Goal: Task Accomplishment & Management: Use online tool/utility

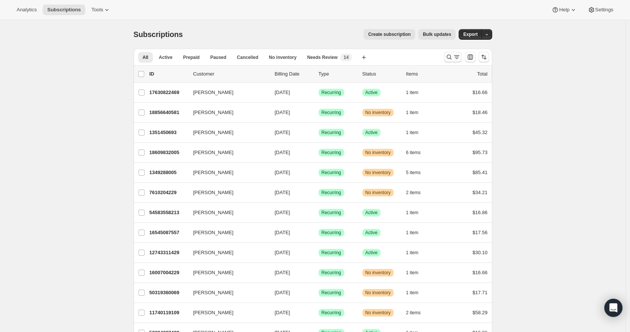
click at [451, 56] on icon "Search and filter results" at bounding box center [449, 57] width 8 height 8
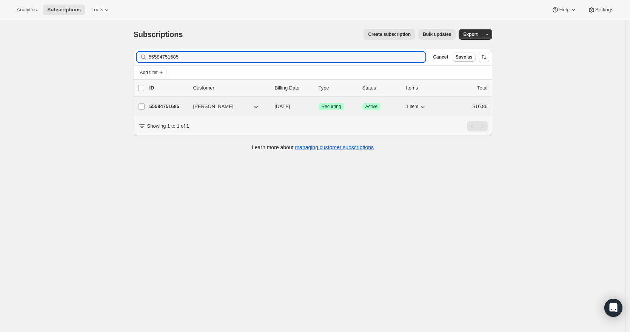
type input "55584751685"
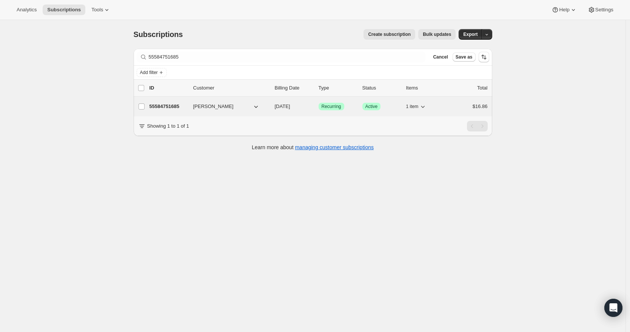
click at [186, 108] on p "55584751685" at bounding box center [168, 107] width 38 height 8
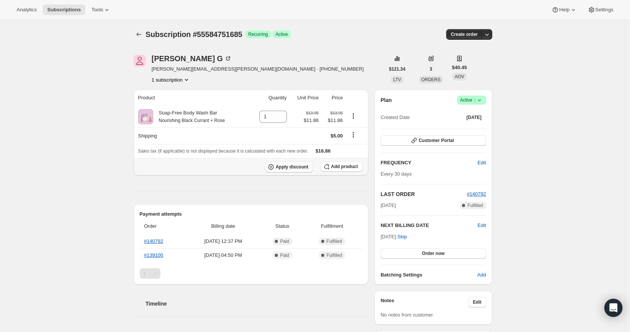
click at [303, 169] on span "Apply discount" at bounding box center [291, 167] width 33 height 6
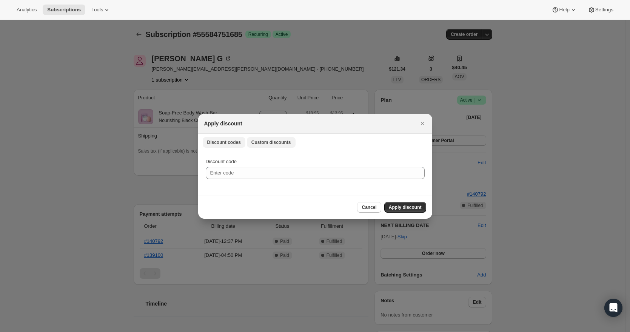
click at [272, 144] on span "Custom discounts" at bounding box center [271, 142] width 40 height 6
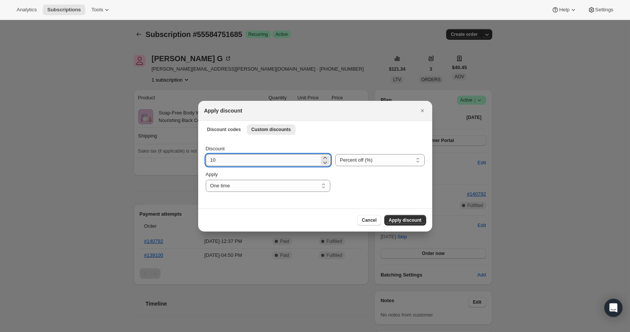
click at [251, 158] on input "10" at bounding box center [263, 160] width 114 height 12
type input "100"
click at [397, 217] on span "Apply discount" at bounding box center [405, 220] width 33 height 6
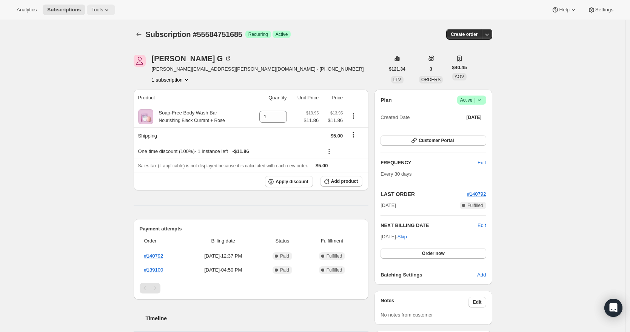
click at [100, 9] on span "Tools" at bounding box center [97, 10] width 12 height 6
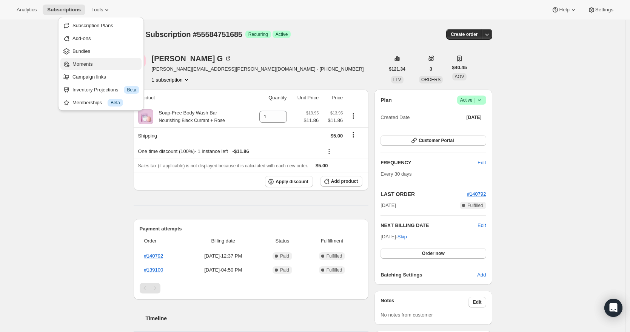
click at [97, 65] on span "Moments" at bounding box center [105, 64] width 67 height 8
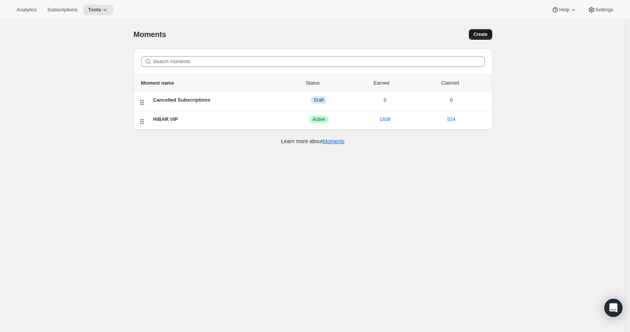
click at [482, 35] on span "Create" at bounding box center [480, 34] width 14 height 6
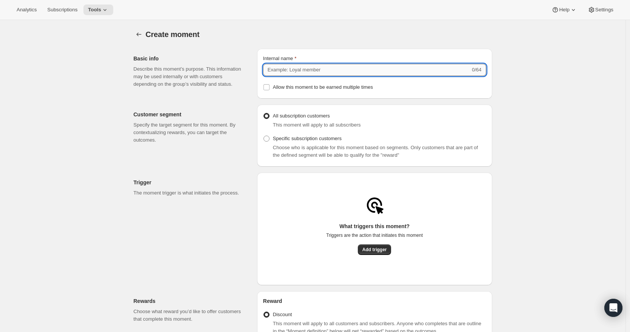
click at [308, 70] on input "Internal name" at bounding box center [366, 70] width 207 height 12
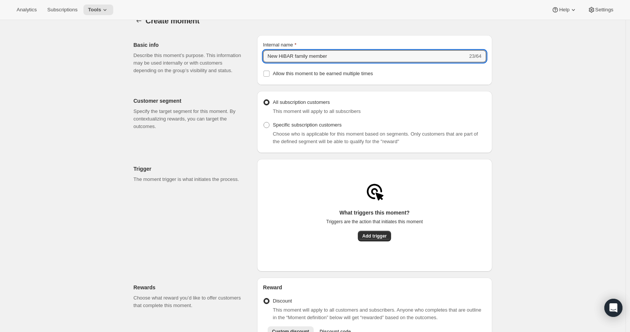
scroll to position [14, 0]
type input "New HiBAR family member"
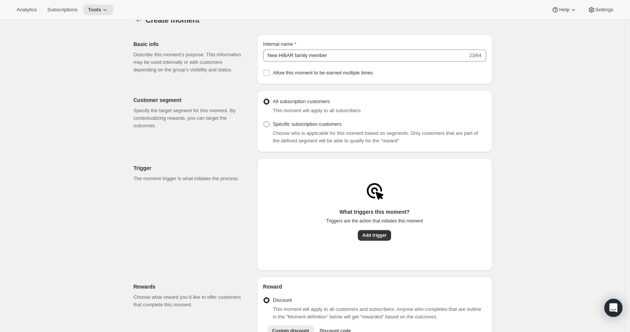
click at [269, 127] on span at bounding box center [266, 124] width 6 height 6
click at [264, 121] on input "Specific subscription customers" at bounding box center [263, 121] width 0 height 0
radio input "true"
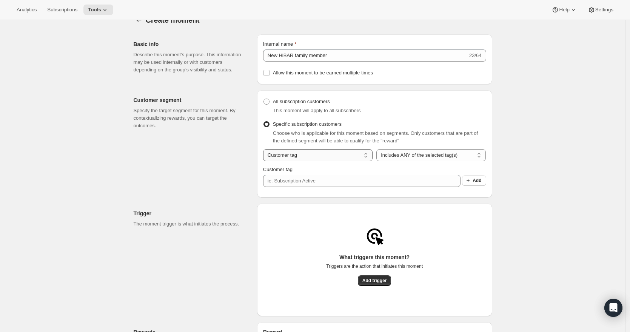
click at [317, 160] on select "Customer tag Subscription" at bounding box center [317, 155] width 109 height 12
select select "subscribesTo"
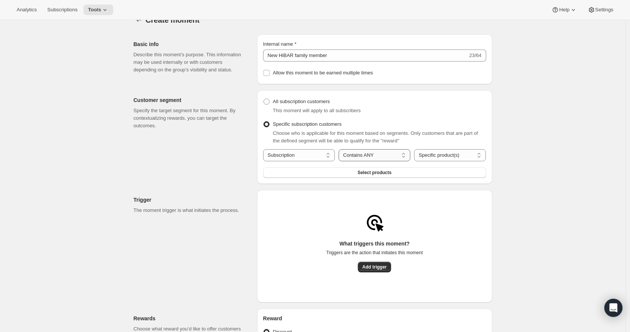
click at [376, 159] on select "Contains ANY Contains ALL Contains ONLY Does not contain ANY" at bounding box center [374, 155] width 72 height 12
click at [434, 159] on select "Specific product(s) Specific variant(s)" at bounding box center [450, 155] width 72 height 12
select select "variants"
click at [303, 154] on select "Customer tag Subscription" at bounding box center [299, 154] width 72 height 12
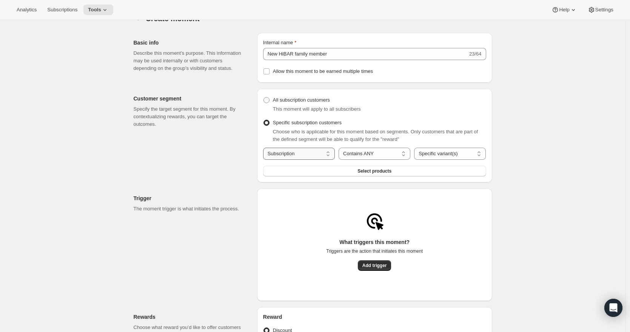
select select "tag"
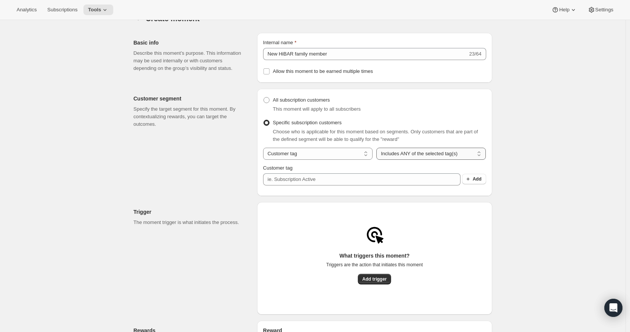
click at [397, 158] on select "Includes ANY of the selected tag(s) Includes ALL of the selected tag(s) Include…" at bounding box center [430, 154] width 109 height 12
click at [268, 103] on span at bounding box center [266, 100] width 6 height 6
click at [264, 97] on input "All subscription customers" at bounding box center [263, 97] width 0 height 0
radio input "true"
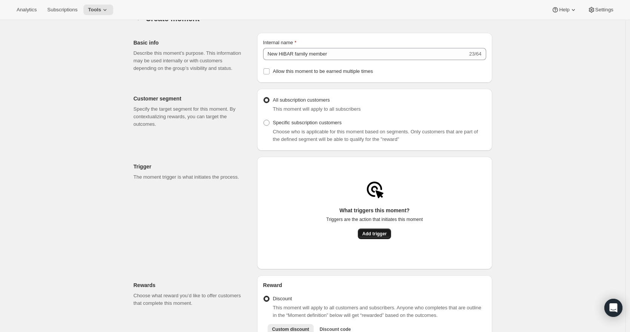
click at [374, 237] on span "Add trigger" at bounding box center [374, 234] width 25 height 6
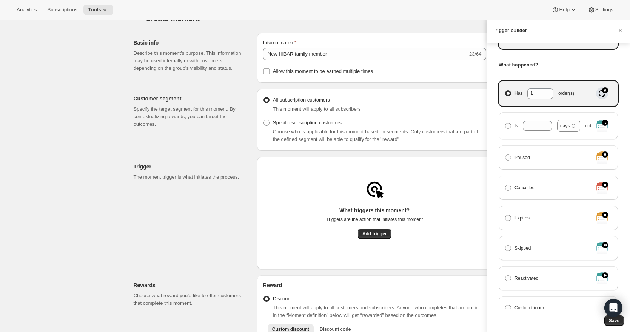
scroll to position [149, 0]
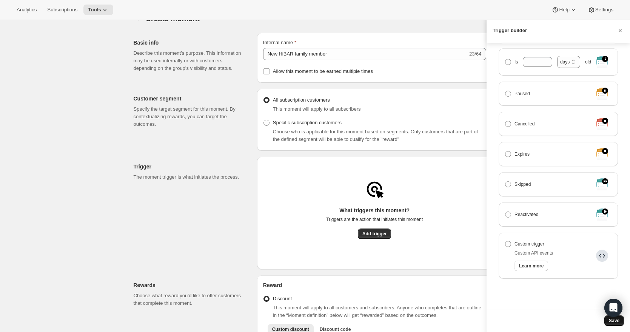
click at [616, 321] on span "Save" at bounding box center [614, 320] width 11 height 6
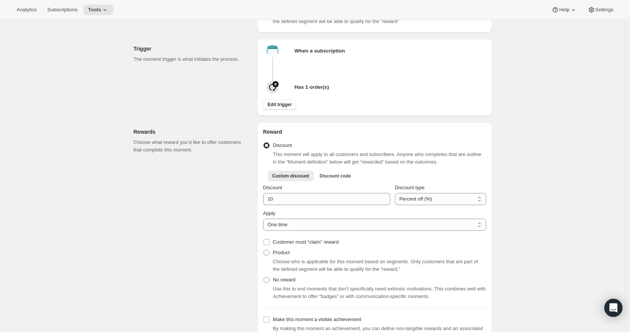
scroll to position [175, 0]
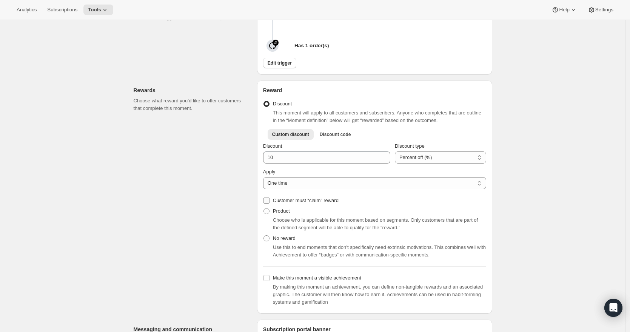
click at [269, 202] on input "Customer must “claim” reward" at bounding box center [266, 200] width 6 height 6
checkbox input "true"
click at [269, 214] on span at bounding box center [266, 211] width 6 height 6
click at [264, 208] on input "Product" at bounding box center [263, 208] width 0 height 0
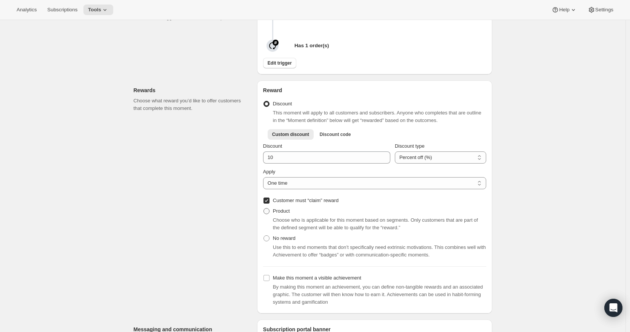
radio input "true"
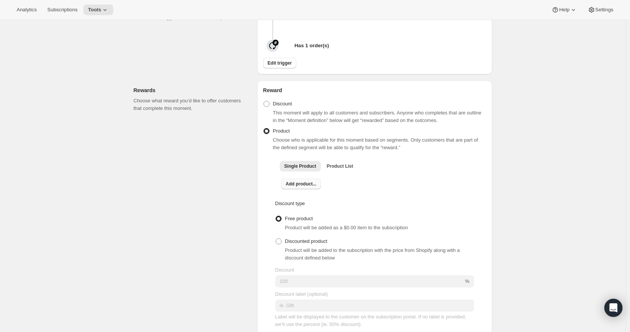
click at [312, 187] on span "Add product..." at bounding box center [301, 184] width 31 height 6
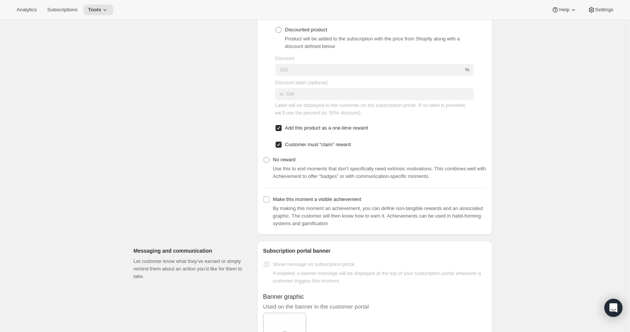
scroll to position [410, 0]
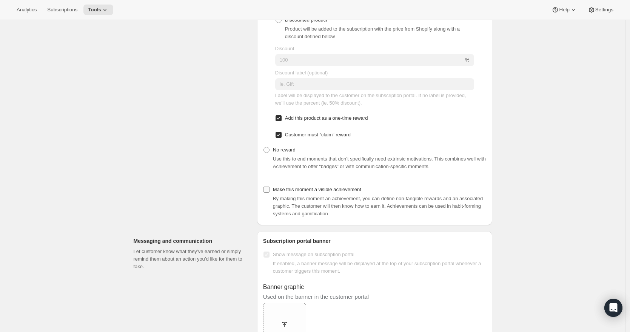
click at [269, 192] on input "Make this moment a visible achievement" at bounding box center [266, 189] width 6 height 6
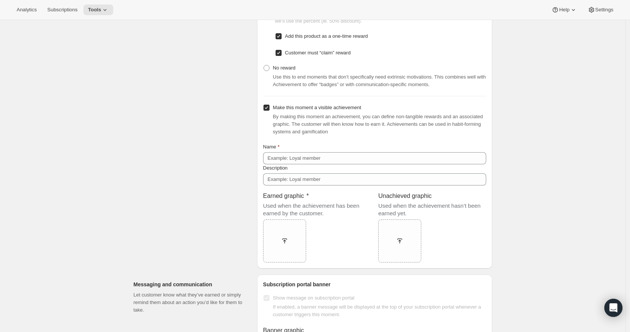
scroll to position [493, 0]
click at [269, 109] on input "Make this moment a visible achievement" at bounding box center [266, 106] width 6 height 6
checkbox input "false"
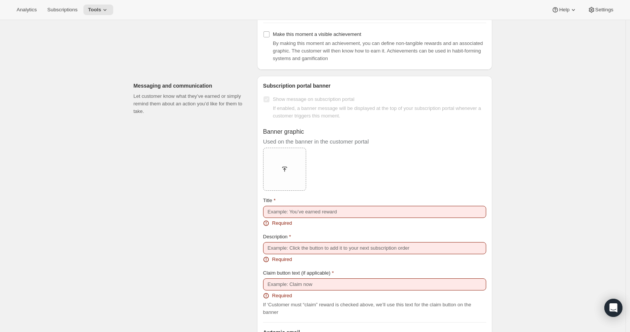
scroll to position [570, 0]
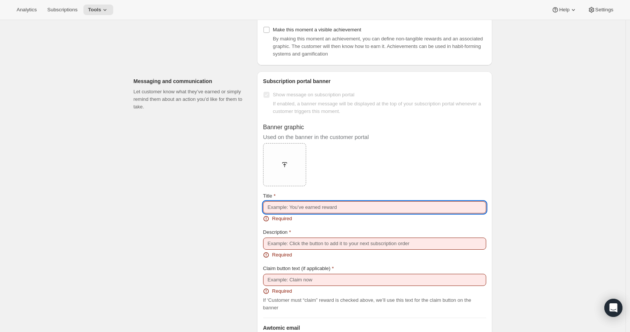
click at [301, 211] on input "Title" at bounding box center [374, 207] width 223 height 12
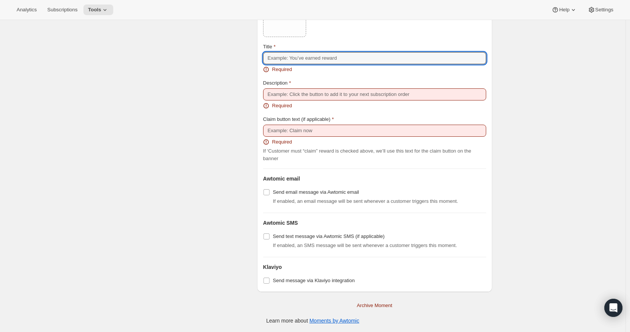
scroll to position [722, 0]
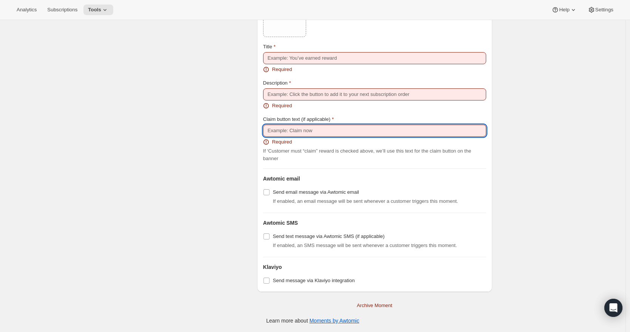
click at [306, 134] on input "Claim button text (if applicable)" at bounding box center [374, 131] width 223 height 12
type input "CLAIM NOW"
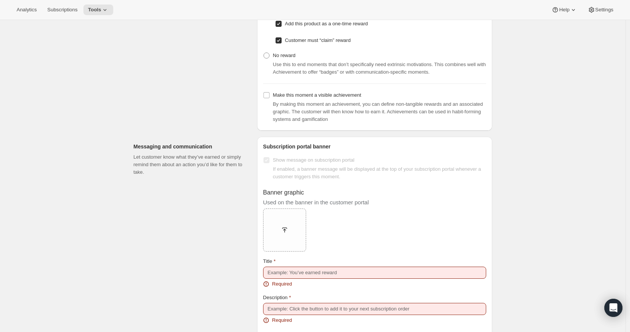
scroll to position [591, 0]
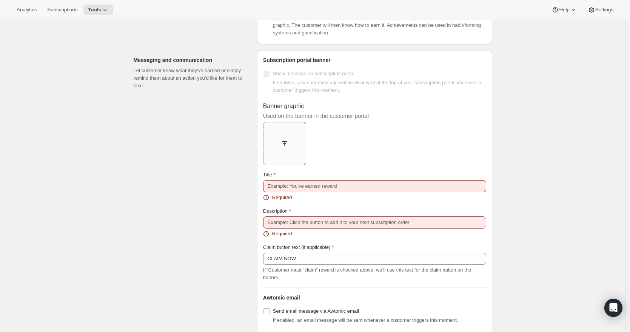
click at [286, 146] on icon at bounding box center [284, 144] width 3 height 4
type input "C:\fakepath\HiBAR_Mini_Shampoo-Conditioner_Bars No Pack_White BG.jpeg"
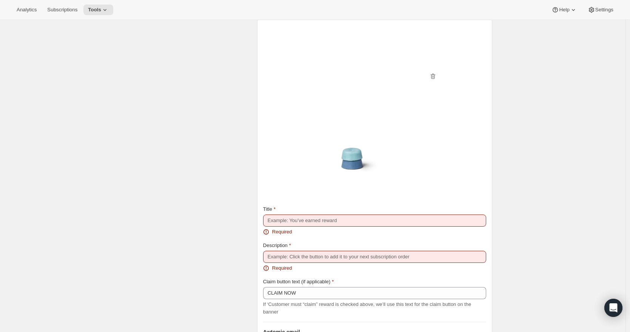
scroll to position [733, 0]
click at [350, 157] on img at bounding box center [346, 75] width 151 height 226
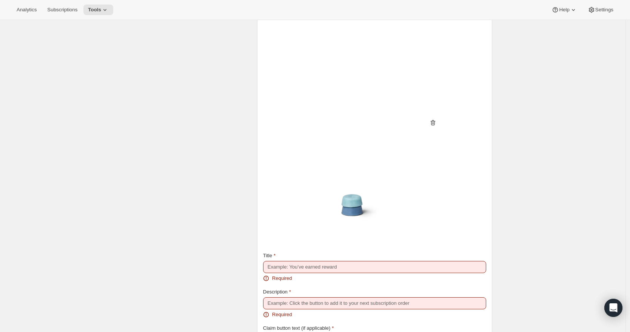
click at [434, 124] on icon "button" at bounding box center [433, 123] width 1 height 2
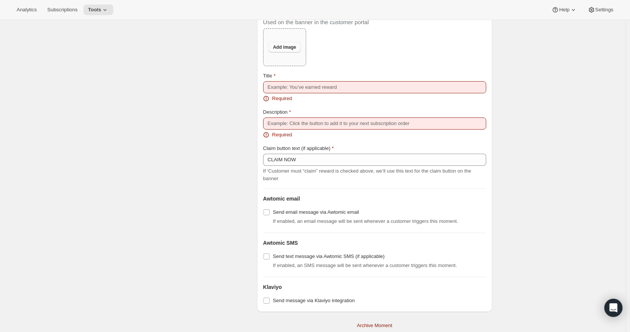
click at [281, 48] on span "Add image" at bounding box center [284, 47] width 23 height 6
type input "C:\fakepath\Mini Large.jpg"
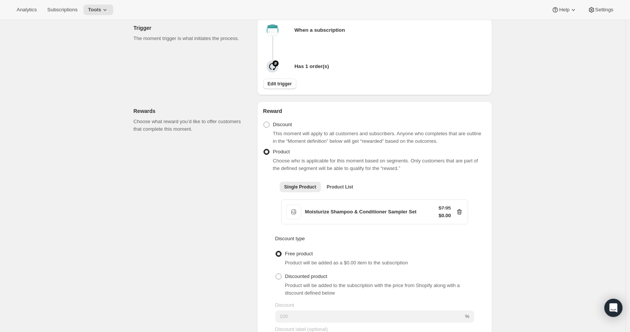
scroll to position [143, 0]
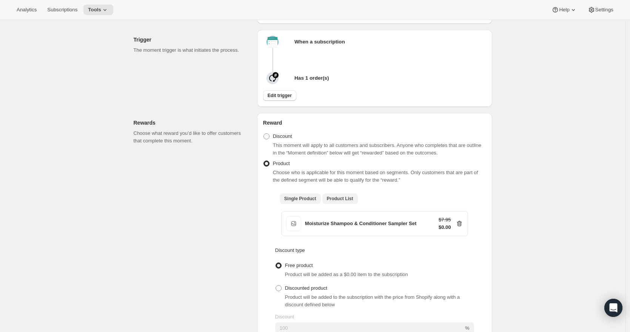
click at [349, 200] on span "Product List" at bounding box center [340, 198] width 26 height 6
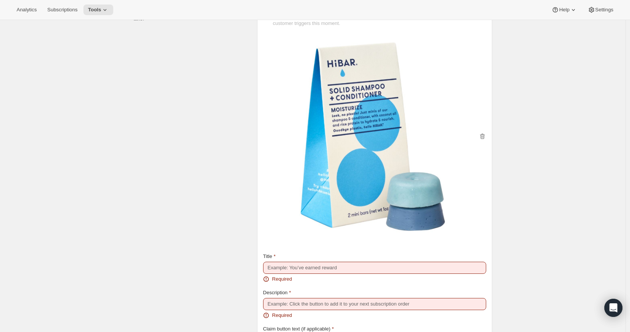
scroll to position [669, 0]
click at [483, 138] on icon "button" at bounding box center [482, 136] width 8 height 8
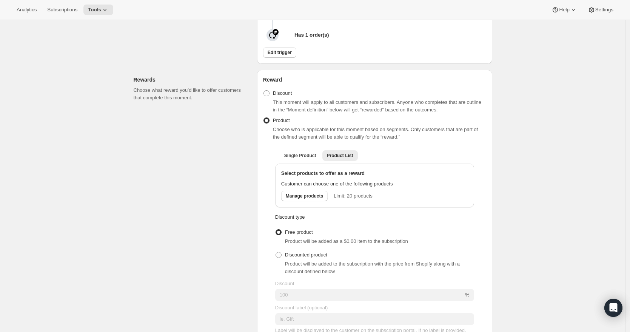
scroll to position [163, 0]
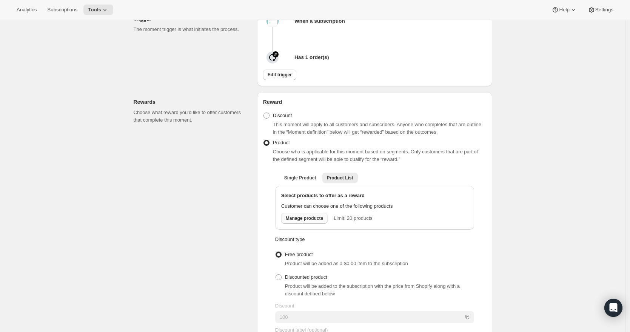
click at [311, 221] on span "Manage products" at bounding box center [304, 218] width 37 height 6
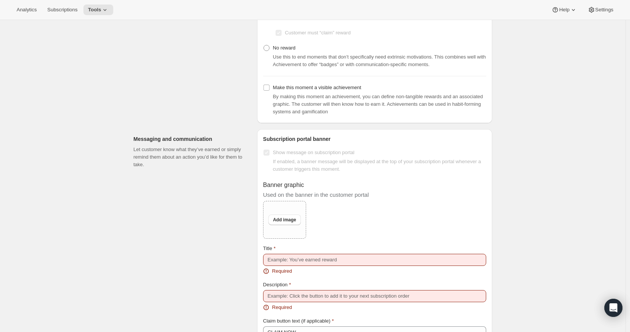
scroll to position [732, 0]
click at [283, 222] on span "Add image" at bounding box center [284, 219] width 23 height 6
type input "C:\fakepath\droplet-01.png"
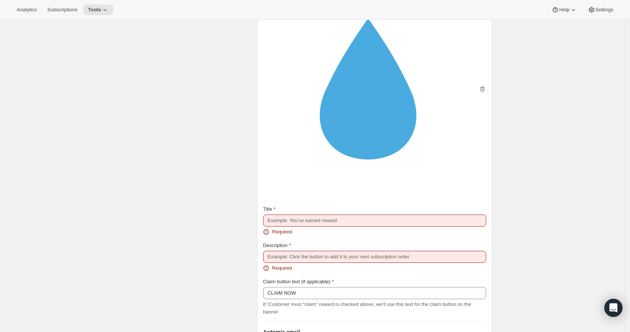
scroll to position [935, 0]
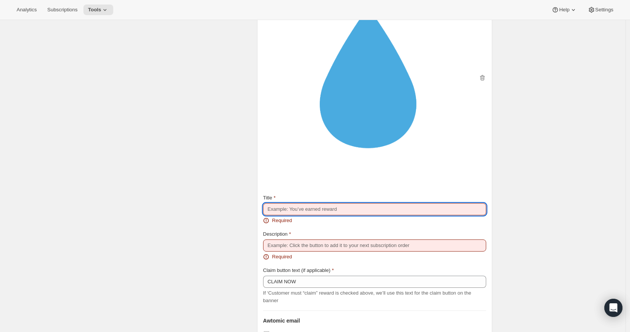
click at [317, 215] on input "Title" at bounding box center [374, 209] width 223 height 12
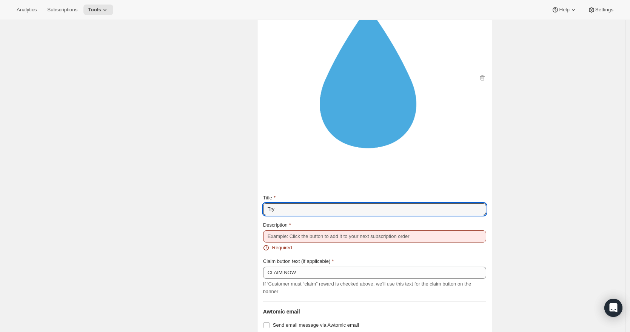
type input "Try"
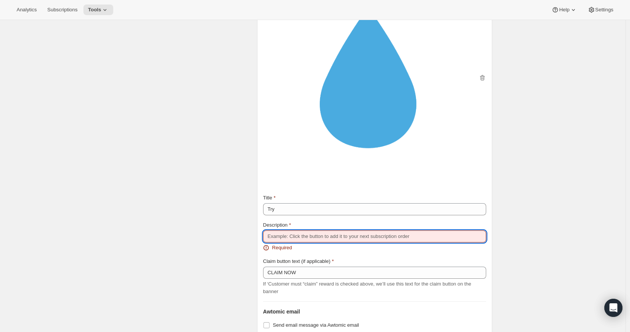
click at [320, 239] on input "Description" at bounding box center [374, 236] width 223 height 12
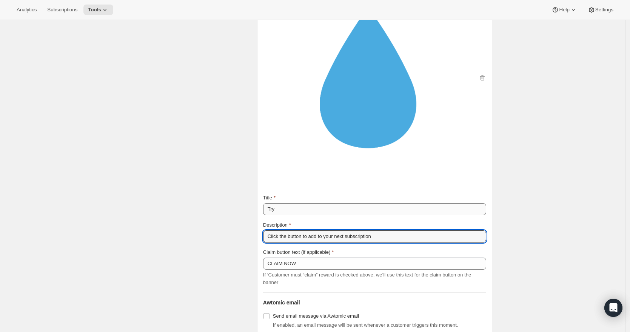
type input "Click the button to add to your next subscription"
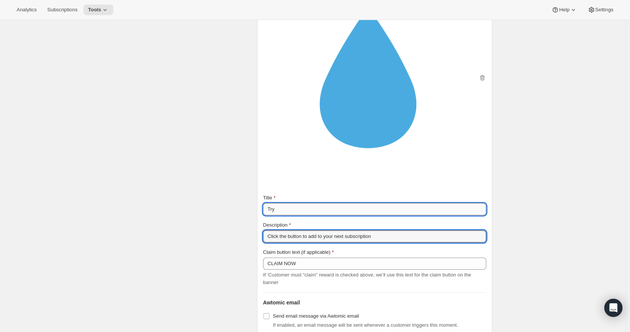
click at [284, 212] on input "Try" at bounding box center [374, 209] width 223 height 12
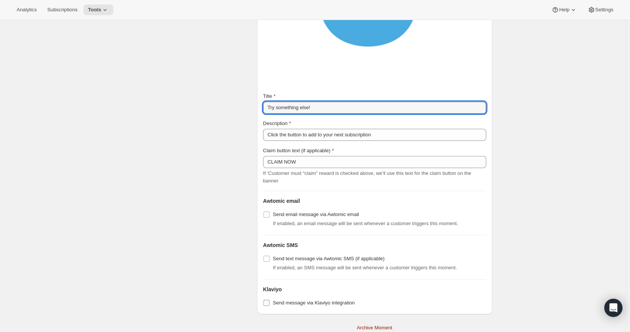
scroll to position [1037, 0]
type input "Try something else!"
click at [266, 304] on input "Send message via Klaviyo integration" at bounding box center [266, 302] width 6 height 6
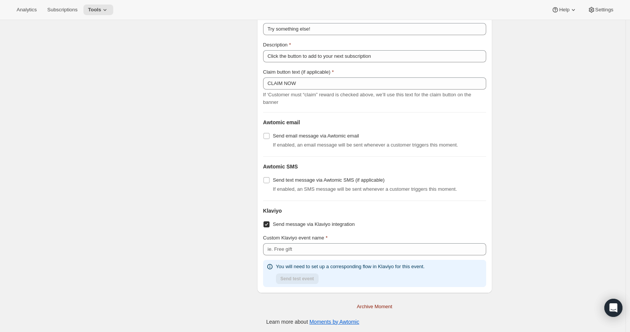
scroll to position [1120, 0]
click at [269, 224] on input "Send message via Klaviyo integration" at bounding box center [266, 223] width 6 height 6
checkbox input "false"
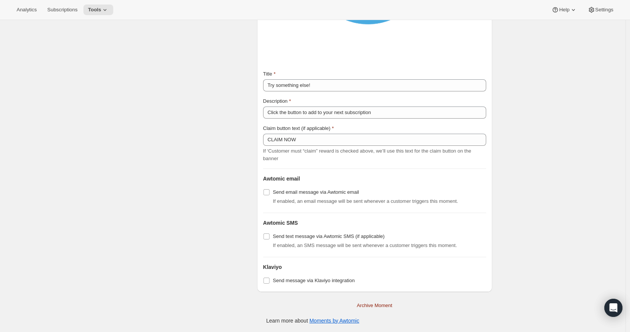
scroll to position [1063, 0]
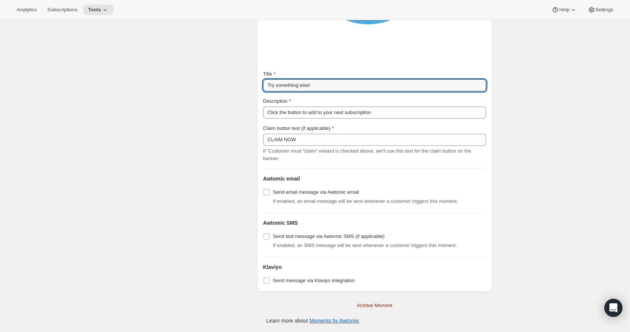
drag, startPoint x: 325, startPoint y: 86, endPoint x: 258, endPoint y: 86, distance: 66.4
click at [258, 86] on div "Subscription portal banner Show message on subscription portal If enabled, a ba…" at bounding box center [374, 46] width 235 height 490
type input "Your next HiBAR favorite is a click away."
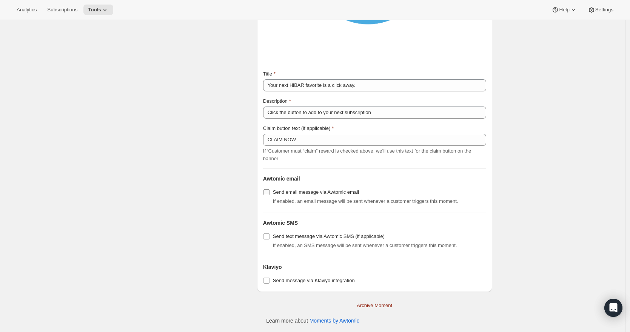
click at [268, 191] on input "Send email message via Awtomic email" at bounding box center [266, 192] width 6 height 6
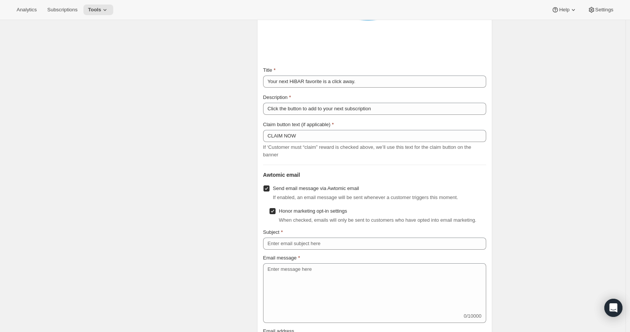
click at [268, 191] on input "Send email message via Awtomic email" at bounding box center [266, 188] width 6 height 6
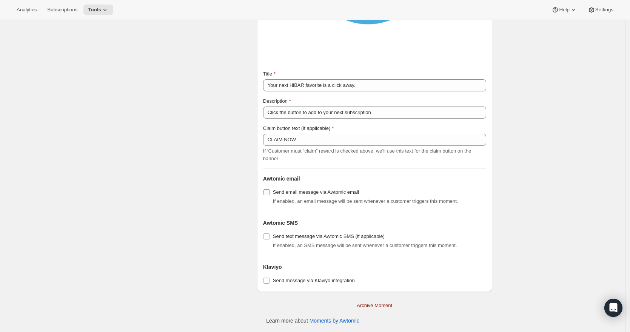
click at [268, 192] on input "Send email message via Awtomic email" at bounding box center [266, 192] width 6 height 6
checkbox input "true"
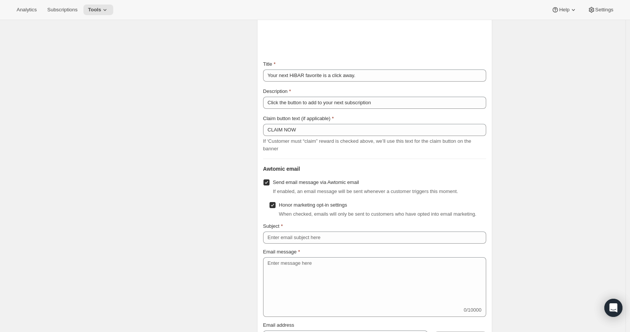
scroll to position [1039, 0]
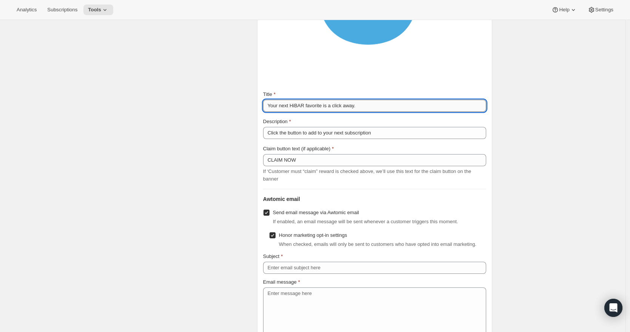
drag, startPoint x: 371, startPoint y: 111, endPoint x: 267, endPoint y: 109, distance: 103.8
click at [267, 109] on input "Your next HiBAR favorite is a click away." at bounding box center [374, 106] width 223 height 12
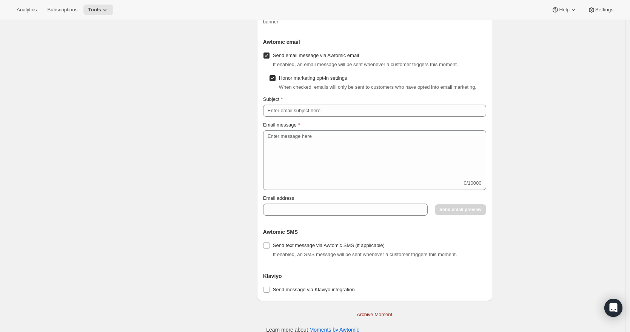
scroll to position [1200, 0]
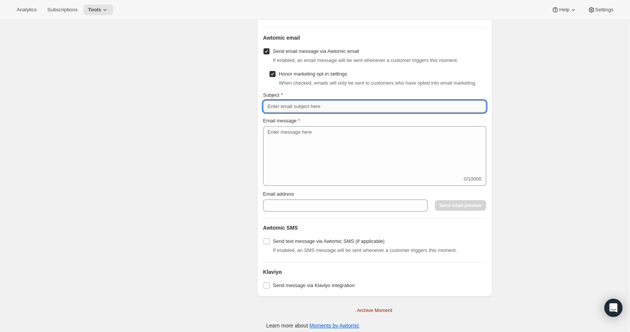
click at [290, 112] on input "Subject" at bounding box center [374, 106] width 223 height 12
paste input "Your next HiBAR favorite is a click away."
type input "Your next HiBAR favorite is a click away."
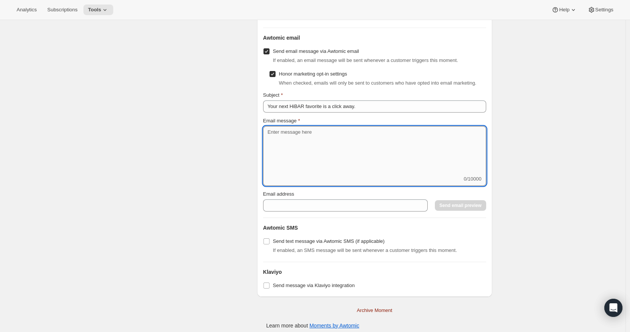
click at [322, 156] on textarea "Email message" at bounding box center [374, 150] width 223 height 49
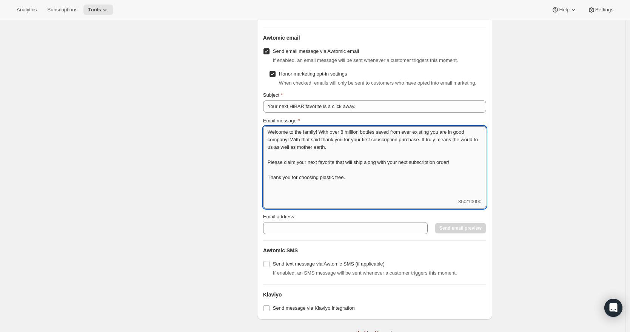
scroll to position [1, 0]
type textarea "Welcome to the family! With over 8 million bottles saved from ever existing you…"
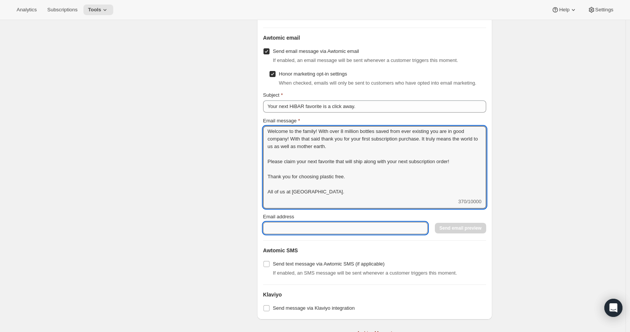
click at [351, 234] on input "Email address" at bounding box center [345, 228] width 164 height 12
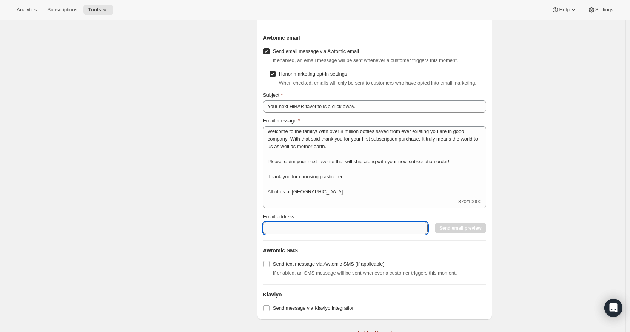
type input "[PERSON_NAME][EMAIL_ADDRESS][DOMAIN_NAME]"
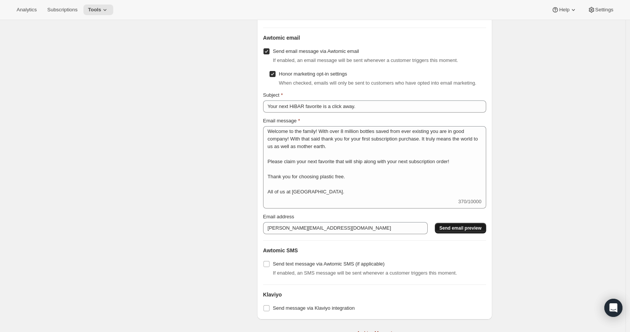
click at [457, 231] on span "Send email preview" at bounding box center [460, 228] width 42 height 6
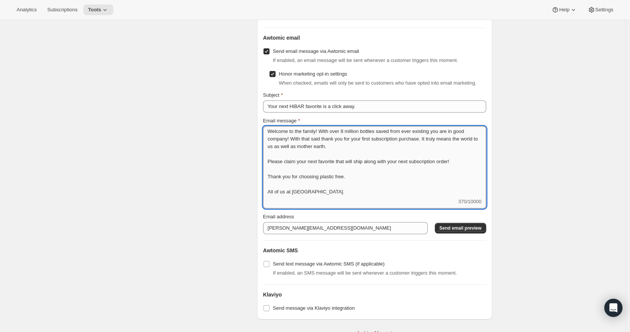
drag, startPoint x: 341, startPoint y: 151, endPoint x: 307, endPoint y: 150, distance: 34.3
click at [307, 150] on textarea "Welcome to the family! With over 8 million bottles saved from ever existing you…" at bounding box center [374, 162] width 223 height 72
click at [357, 198] on textarea "Welcome to the family! With over 8 million bottles saved from ever existing you…" at bounding box center [374, 162] width 223 height 72
drag, startPoint x: 464, startPoint y: 173, endPoint x: 271, endPoint y: 173, distance: 193.5
click at [271, 173] on textarea "Welcome to the family! With over 8 million bottles saved from ever existing you…" at bounding box center [374, 162] width 223 height 72
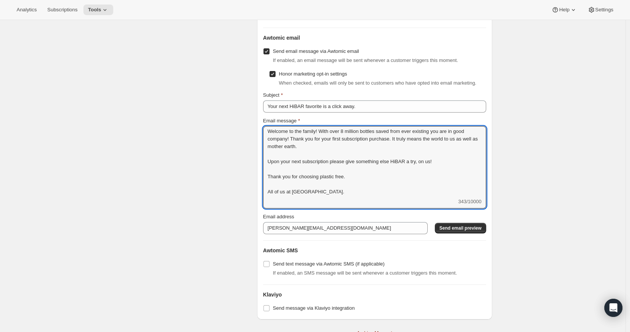
scroll to position [0, 0]
drag, startPoint x: 319, startPoint y: 204, endPoint x: 256, endPoint y: 138, distance: 91.0
paste textarea "HiBAR family! 🌎💚 Because of people like you, over 8 million plastic bottles nev…"
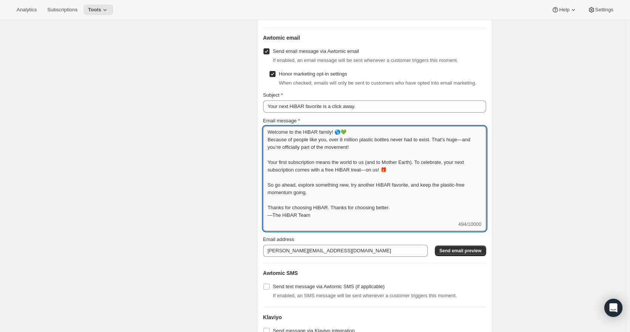
scroll to position [1, 0]
click at [360, 144] on textarea "Welcome to the HiBAR family! 🌎💚 Because of people like you, over 8 million plas…" at bounding box center [374, 173] width 223 height 94
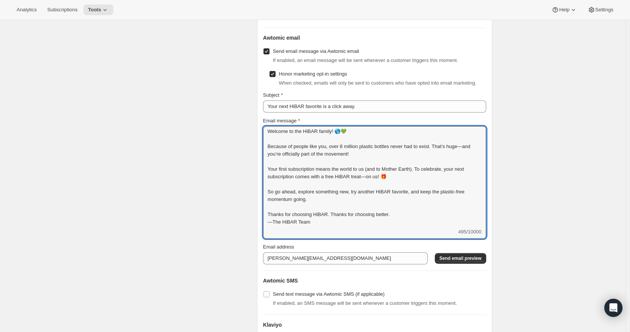
type textarea "Welcome to the HiBAR family! 🌎💚 Because of people like you, over 8 million plas…"
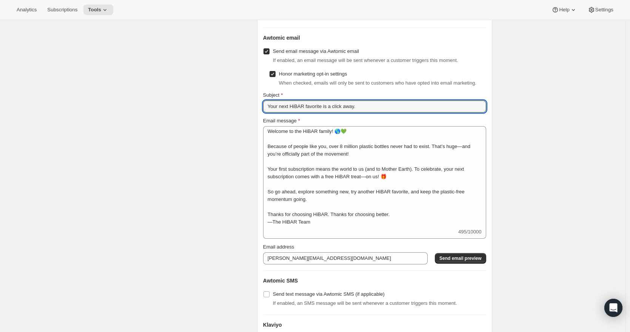
drag, startPoint x: 363, startPoint y: 115, endPoint x: 264, endPoint y: 114, distance: 98.5
click at [264, 114] on div "Subscription portal banner Show message on subscription portal If enabled, a ba…" at bounding box center [374, 4] width 235 height 689
paste input "first step was huge—let’s celebrate with a freebie!"
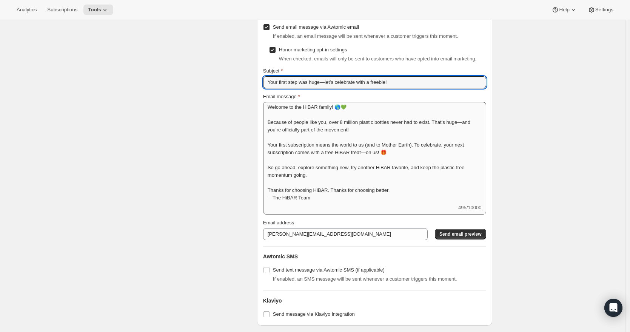
scroll to position [1224, 0]
type input "Your first step was huge—let’s celebrate with a freebie!"
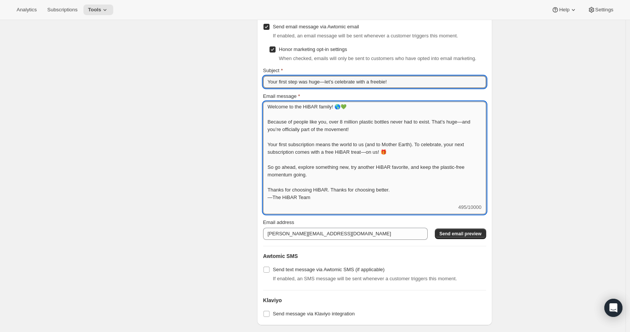
click at [365, 133] on textarea "Welcome to the HiBAR family! 🌎💚 Because of people like you, over 8 million plas…" at bounding box center [374, 152] width 223 height 102
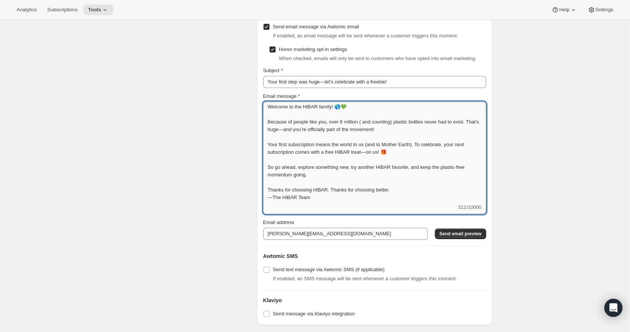
drag, startPoint x: 372, startPoint y: 157, endPoint x: 367, endPoint y: 157, distance: 4.5
click at [367, 157] on textarea "Welcome to the HiBAR family! 🌎💚 Because of people like you, over 8 million ( an…" at bounding box center [374, 152] width 223 height 102
click at [406, 201] on textarea "Welcome to the HiBAR family! 🌎💚 Because of people like you, over 8 million ( an…" at bounding box center [374, 152] width 223 height 102
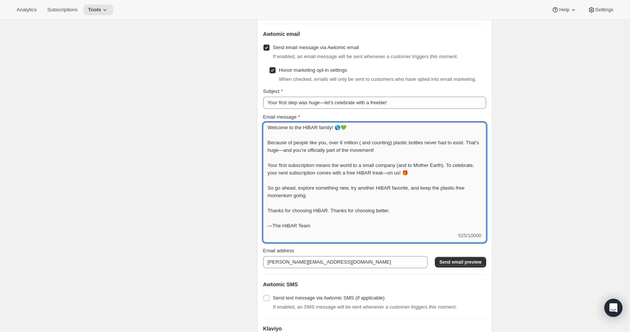
scroll to position [1194, 0]
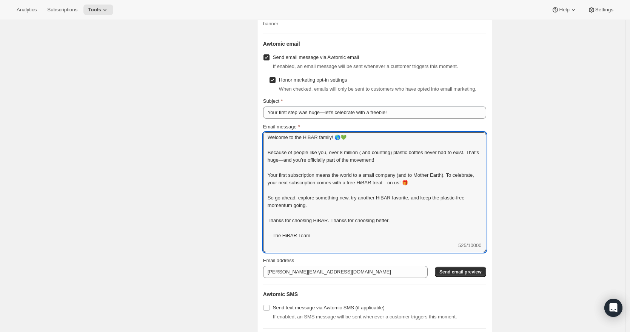
type textarea "Welcome to the HiBAR family! 🌎💚 Because of people like you, over 8 million ( an…"
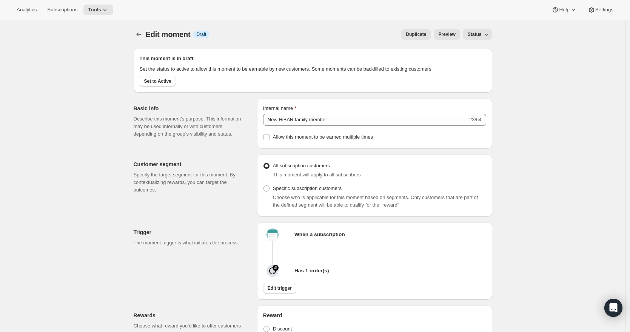
click at [412, 33] on span "Duplicate" at bounding box center [416, 34] width 20 height 6
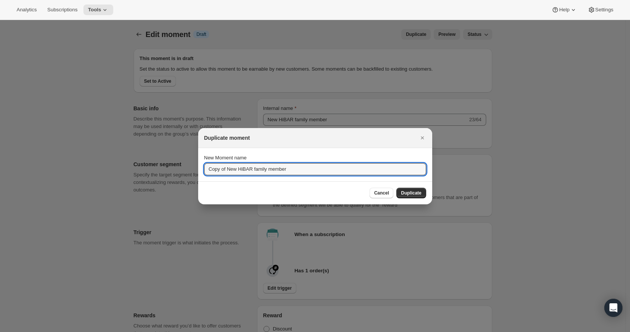
drag, startPoint x: 295, startPoint y: 169, endPoint x: 198, endPoint y: 167, distance: 96.6
click at [198, 167] on section "New Moment name Copy of New HiBAR family member" at bounding box center [315, 164] width 234 height 33
type input "Body Wash"
click at [421, 193] on span "Duplicate" at bounding box center [411, 193] width 20 height 6
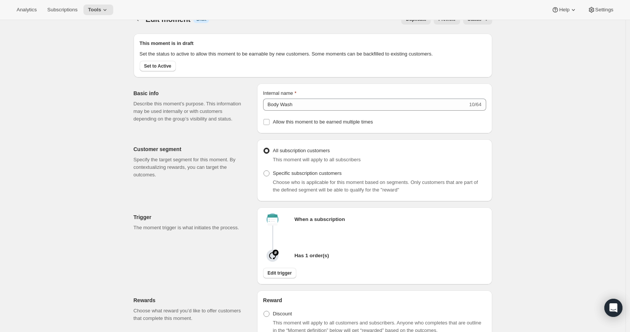
scroll to position [84, 0]
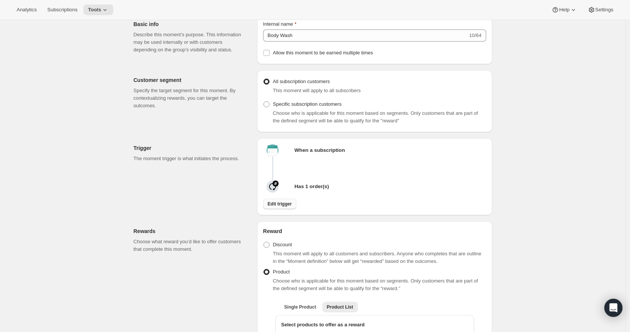
click at [286, 207] on span "Edit trigger" at bounding box center [279, 204] width 24 height 6
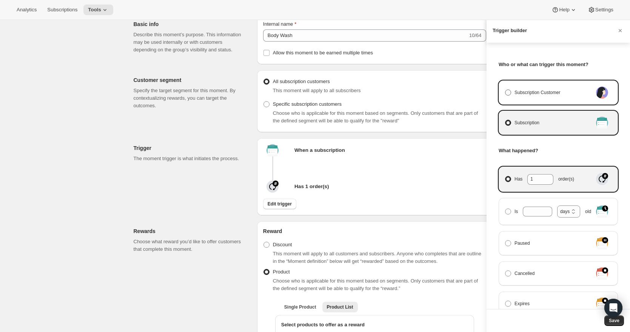
click at [510, 93] on span "Manage moment triggers" at bounding box center [508, 92] width 6 height 6
click at [505, 90] on input "Subscription Customer" at bounding box center [505, 89] width 0 height 0
radio input "true"
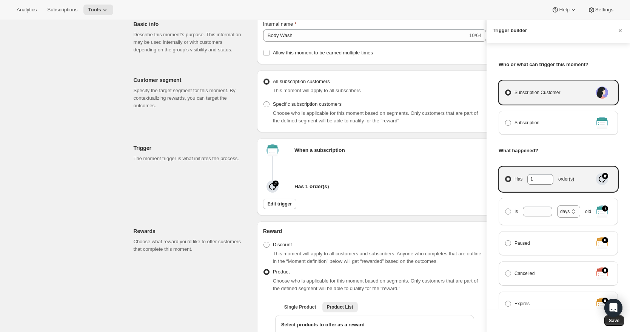
select select "days"
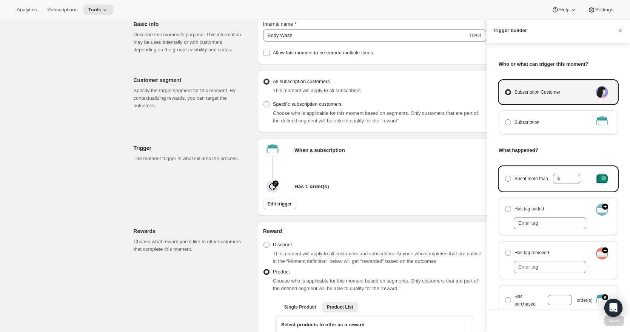
scroll to position [0, 0]
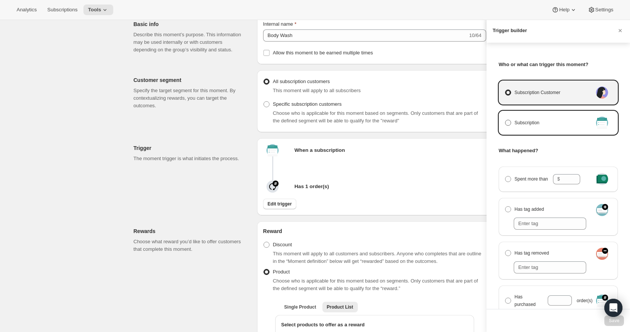
click at [507, 124] on span "Manage moment triggers" at bounding box center [508, 123] width 6 height 6
click at [505, 120] on input "Subscription" at bounding box center [505, 120] width 0 height 0
radio input "true"
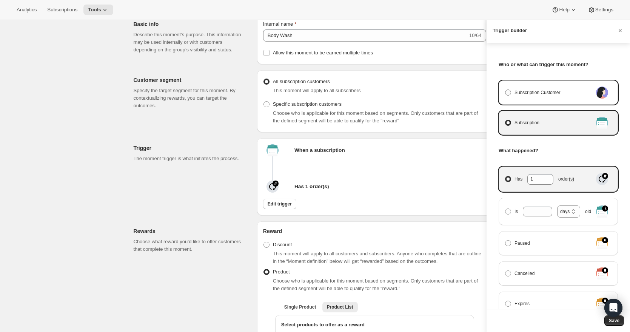
click at [509, 92] on span "Manage moment triggers" at bounding box center [508, 92] width 6 height 6
click at [505, 90] on input "Subscription Customer" at bounding box center [505, 89] width 0 height 0
radio input "true"
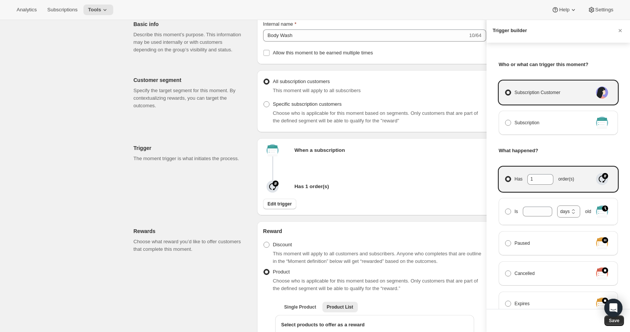
select select "days"
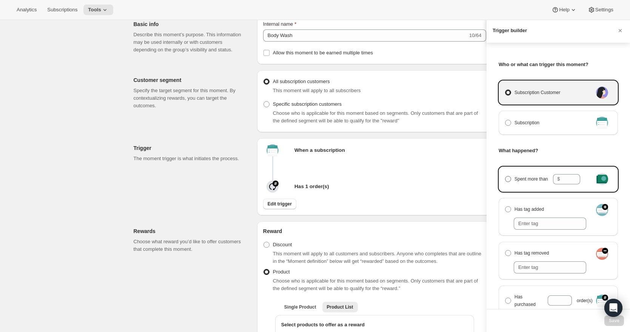
click at [509, 177] on span "Manage moment triggers" at bounding box center [508, 179] width 6 height 6
click at [505, 176] on input "Spent more than $" at bounding box center [505, 176] width 0 height 0
radio input "true"
click at [568, 177] on input "Spent more than $" at bounding box center [571, 179] width 18 height 10
type input "200"
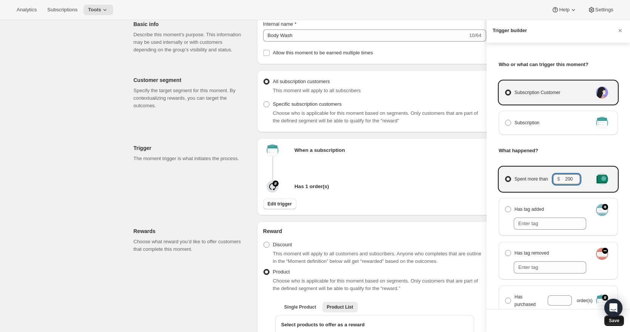
click at [615, 323] on span "Save" at bounding box center [614, 320] width 11 height 6
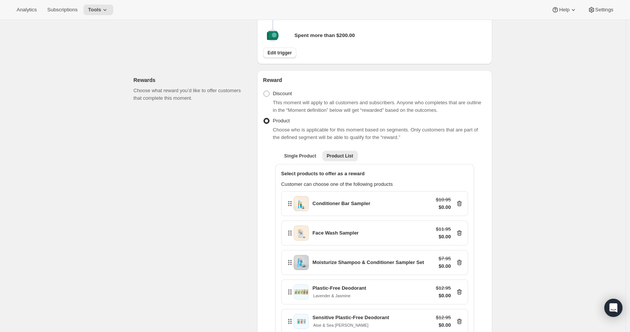
scroll to position [263, 0]
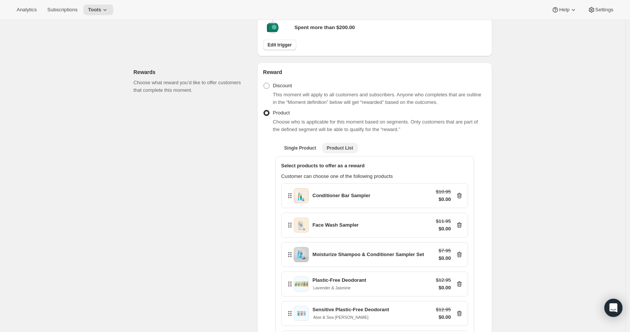
click at [342, 151] on span "Product List" at bounding box center [340, 148] width 26 height 6
click at [309, 151] on span "Single Product" at bounding box center [300, 148] width 32 height 6
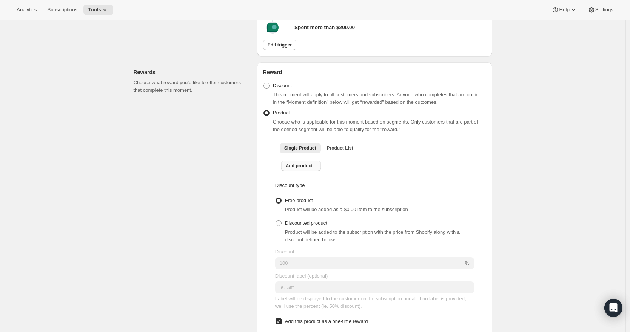
click at [307, 169] on span "Add product..." at bounding box center [301, 166] width 31 height 6
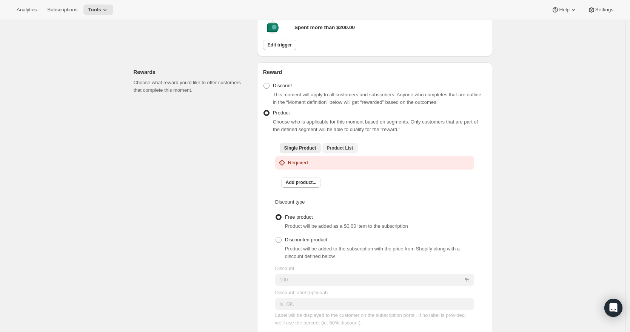
click at [340, 151] on span "Product List" at bounding box center [340, 148] width 26 height 6
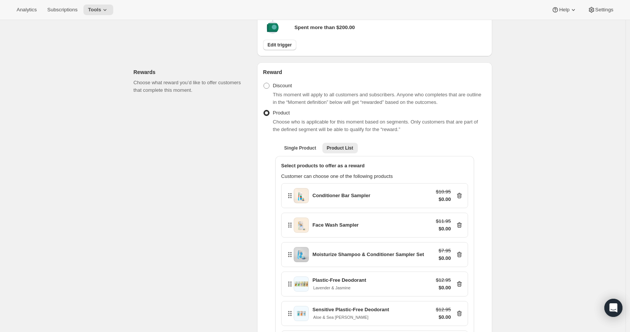
click at [463, 199] on icon at bounding box center [459, 196] width 8 height 8
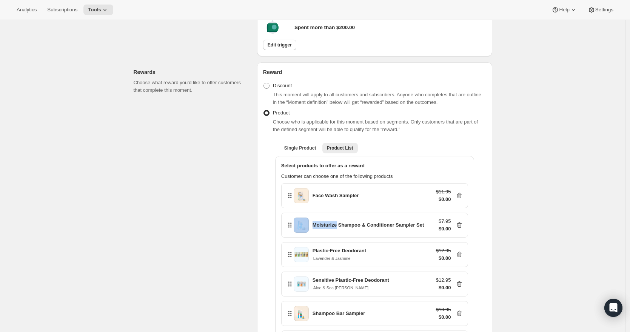
click at [463, 199] on icon at bounding box center [459, 196] width 8 height 8
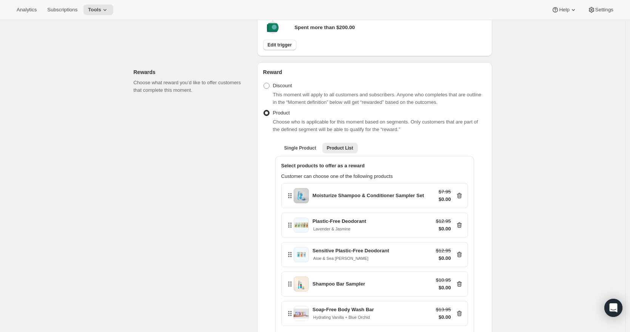
click at [463, 199] on icon at bounding box center [459, 196] width 8 height 8
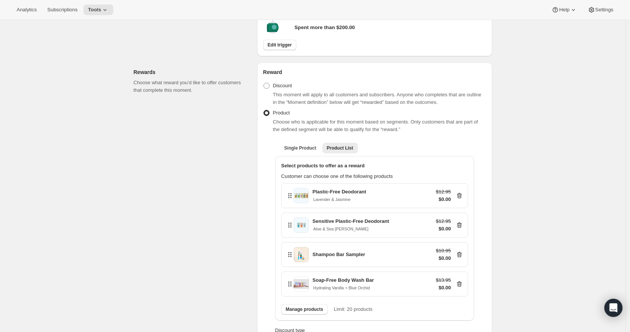
click at [463, 199] on icon at bounding box center [459, 196] width 8 height 8
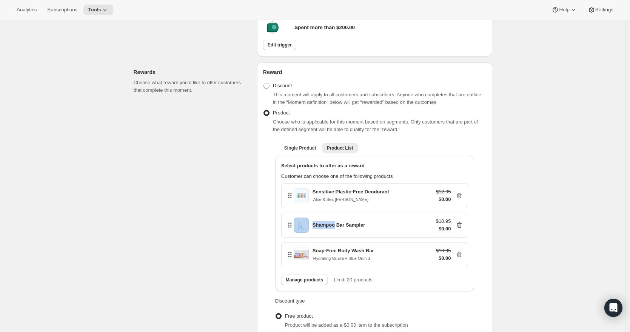
click at [463, 199] on icon at bounding box center [459, 196] width 8 height 8
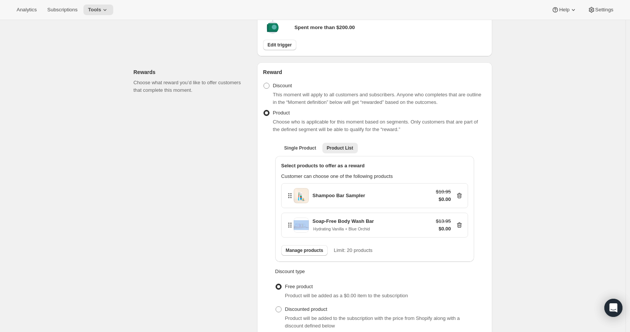
click at [463, 199] on icon at bounding box center [459, 196] width 8 height 8
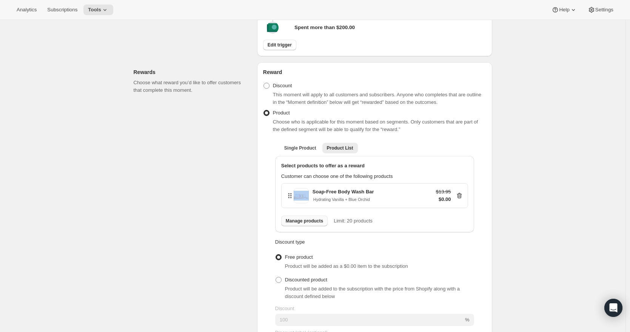
click at [311, 224] on span "Manage products" at bounding box center [304, 221] width 37 height 6
click at [370, 202] on span "Hydrating Vanilla + Blue Orchid" at bounding box center [341, 199] width 57 height 6
click at [312, 224] on span "Manage products" at bounding box center [304, 221] width 37 height 6
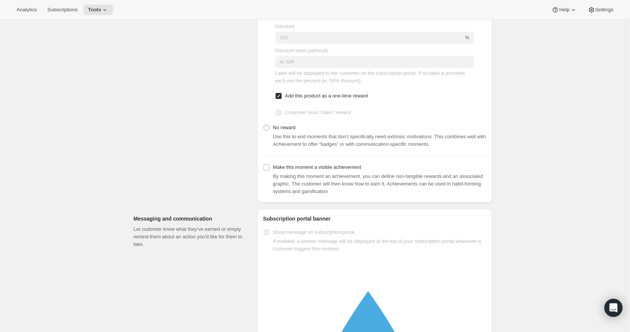
scroll to position [547, 0]
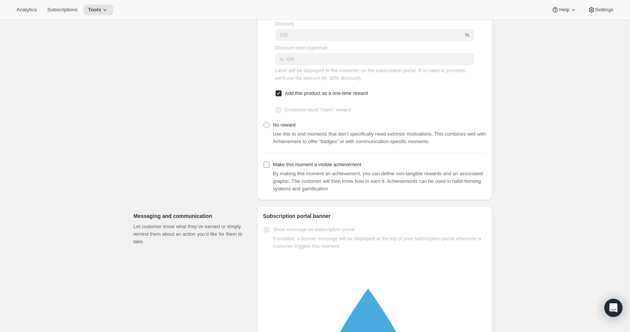
click at [269, 168] on input "Make this moment a visible achievement" at bounding box center [266, 164] width 6 height 6
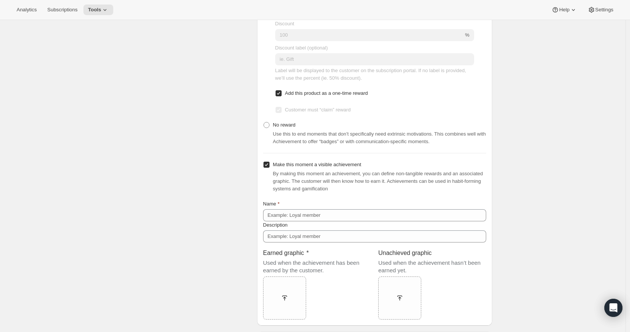
click at [269, 168] on input "Make this moment a visible achievement" at bounding box center [266, 164] width 6 height 6
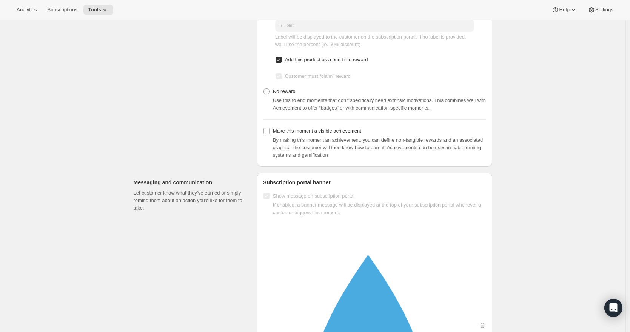
scroll to position [582, 0]
click at [267, 133] on input "Make this moment a visible achievement" at bounding box center [266, 130] width 6 height 6
checkbox input "true"
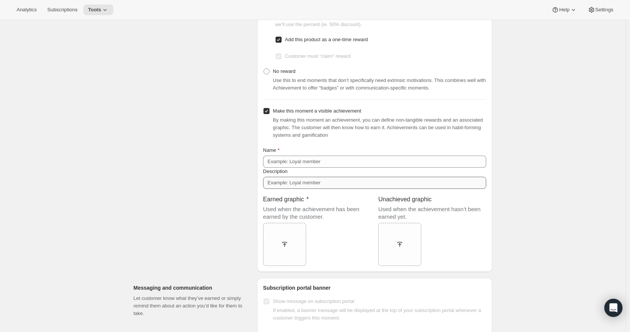
scroll to position [606, 0]
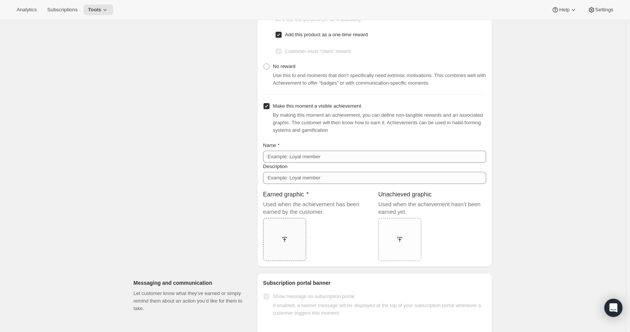
click at [287, 246] on div at bounding box center [284, 239] width 43 height 14
type input "C:\fakepath\droplet-01.png"
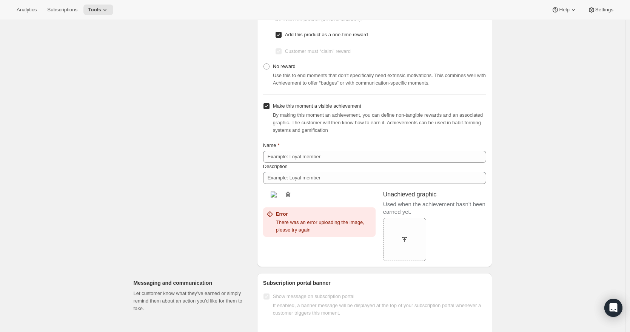
click at [288, 196] on icon "button" at bounding box center [287, 195] width 1 height 2
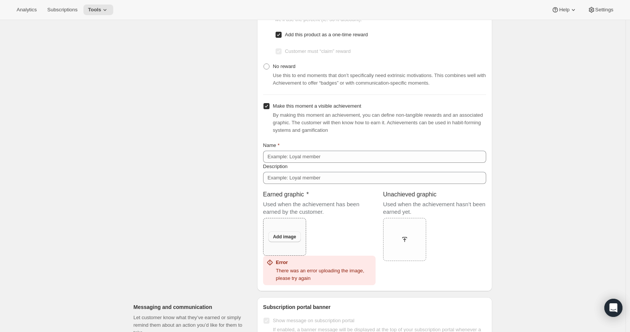
click at [287, 240] on span "Add image" at bounding box center [284, 237] width 23 height 6
type input "C:\fakepath\droplet-01.png"
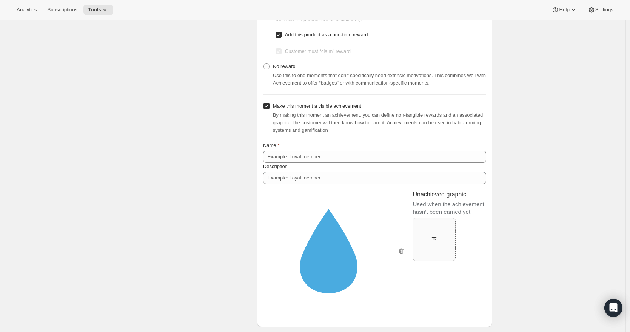
click at [435, 238] on icon at bounding box center [434, 238] width 5 height 2
type input "C:\fakepath\Dark Blue_Droplet_Only.png"
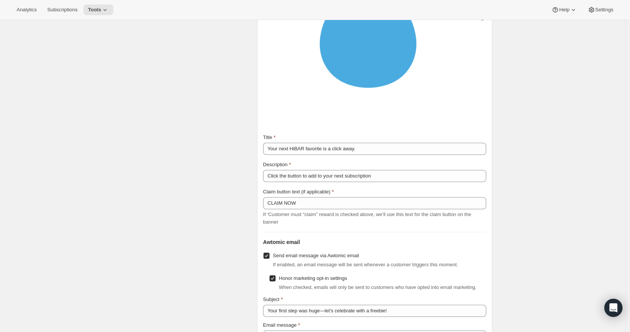
scroll to position [1110, 0]
